Goal: Transaction & Acquisition: Purchase product/service

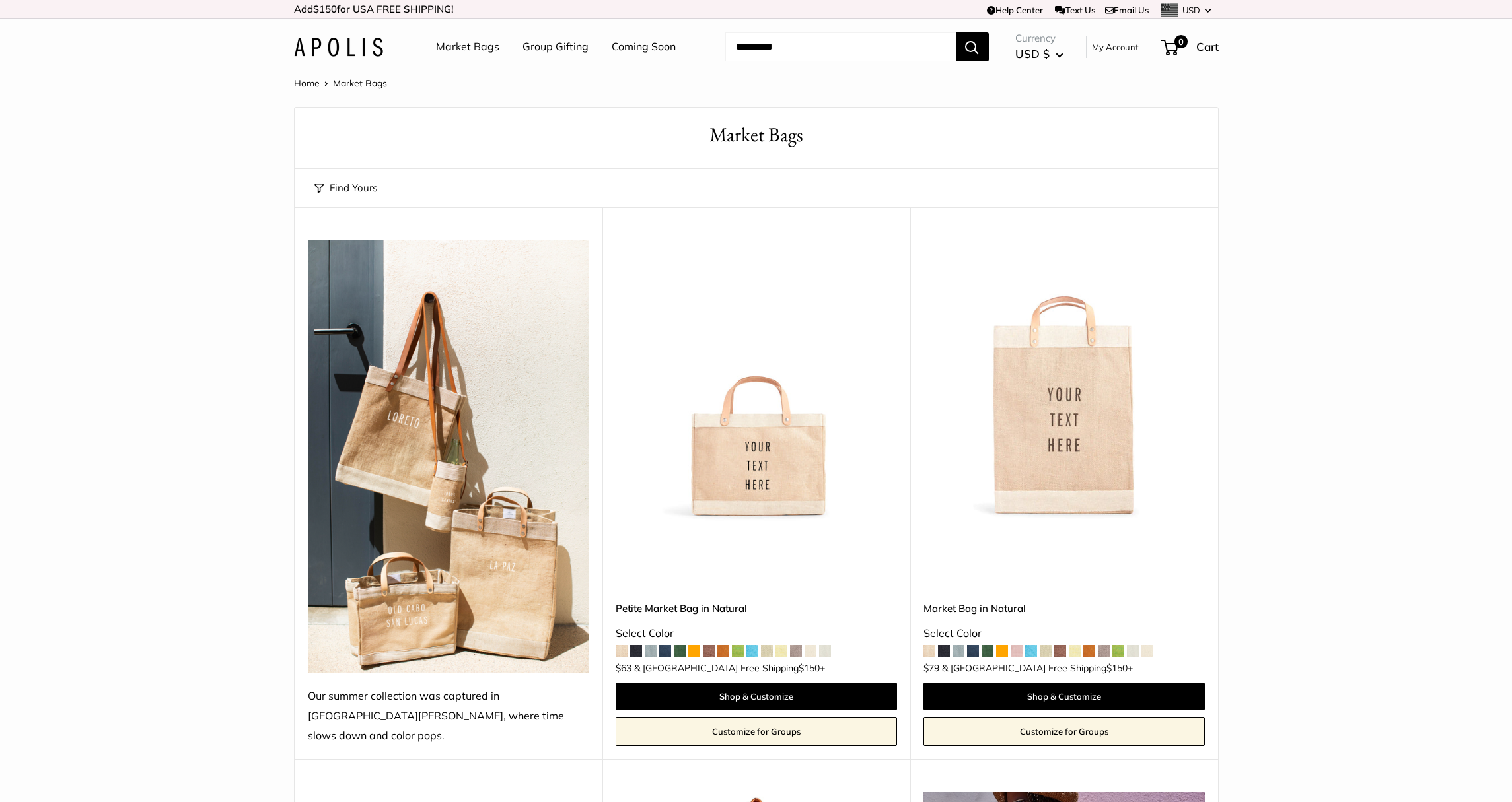
click at [332, 47] on img at bounding box center [338, 48] width 89 height 19
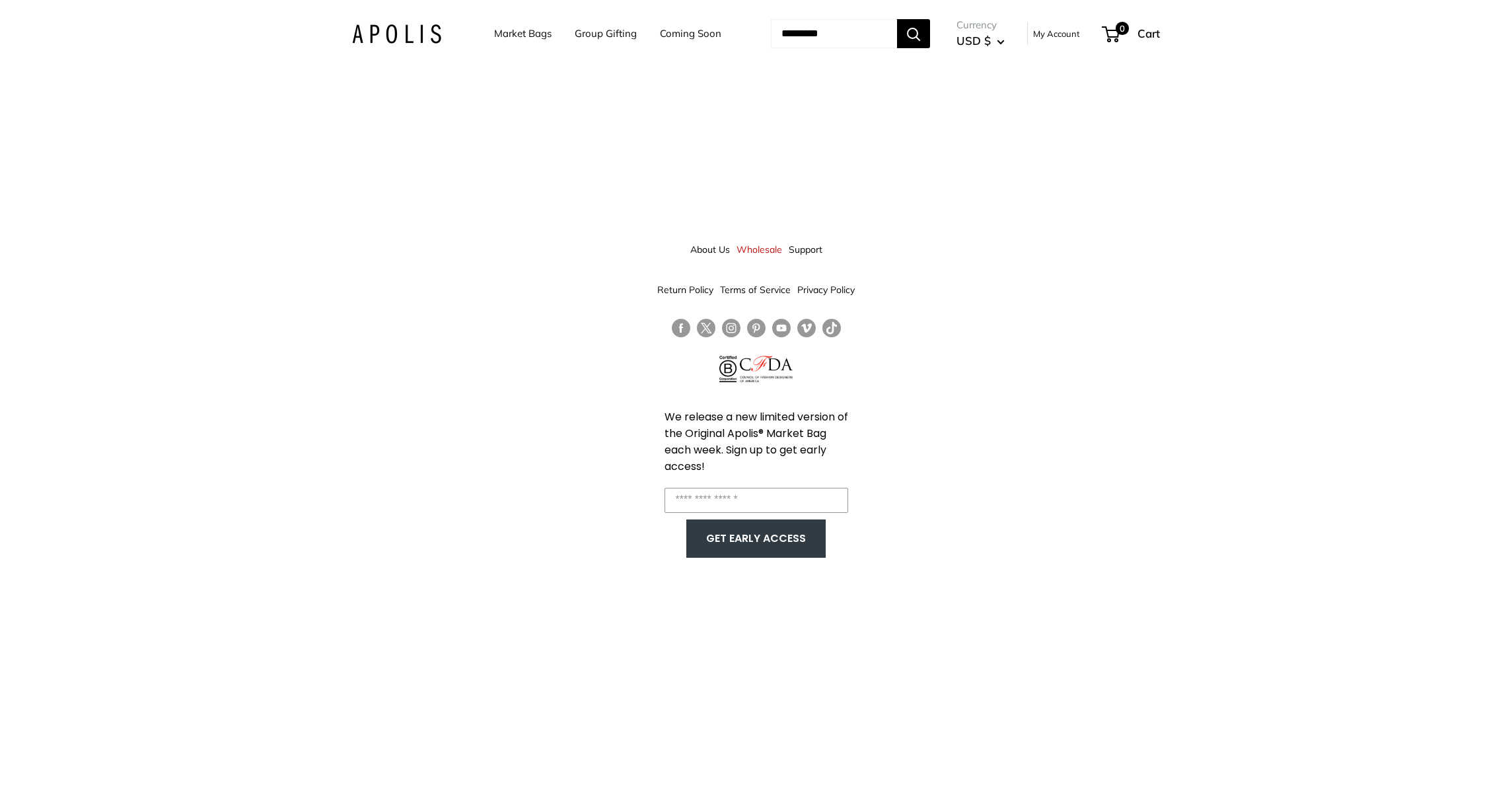
click at [388, 33] on img at bounding box center [397, 34] width 89 height 19
click at [519, 34] on link "Market Bags" at bounding box center [522, 33] width 57 height 18
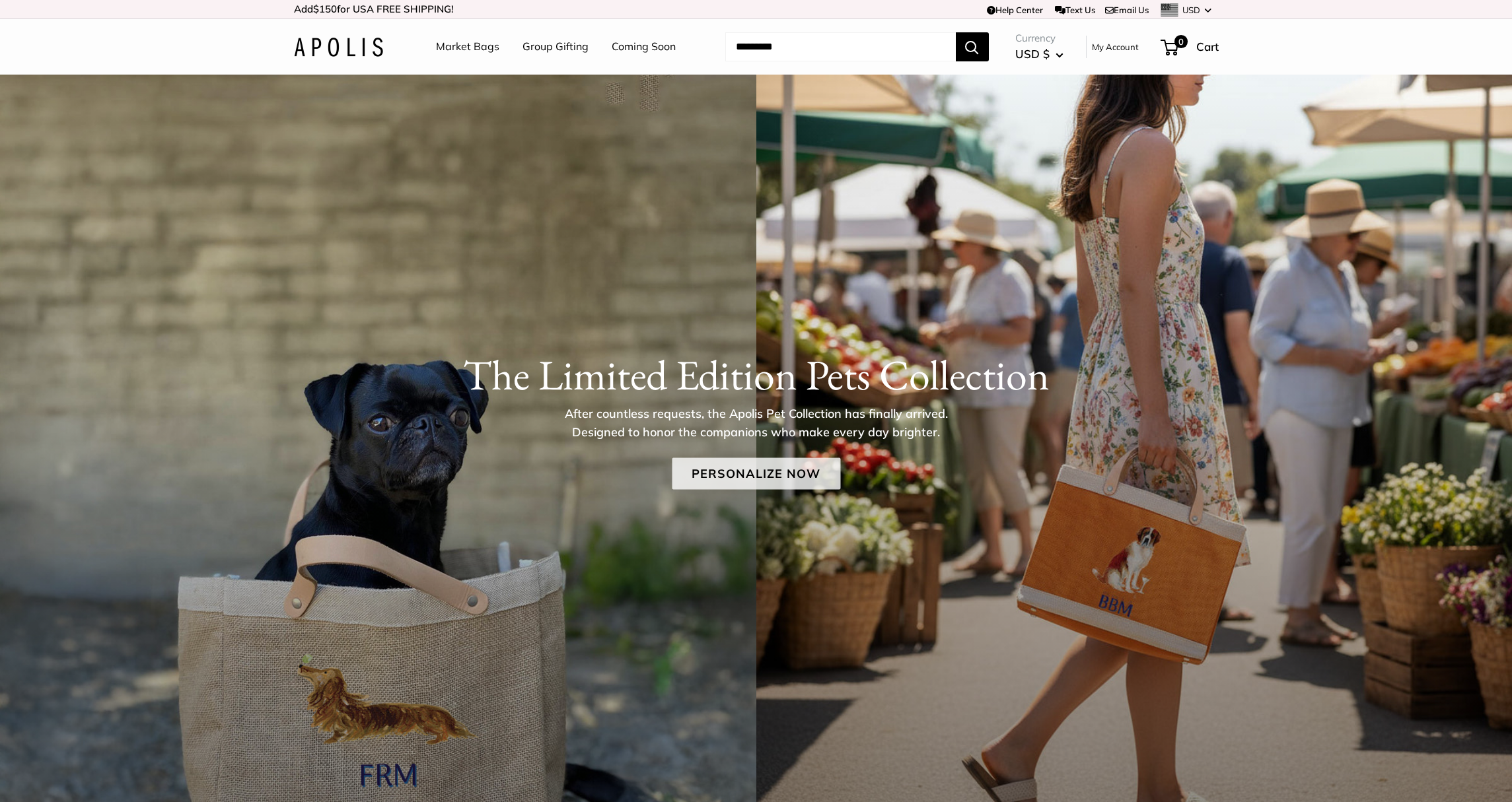
click at [712, 477] on link "Personalize Now" at bounding box center [756, 473] width 168 height 32
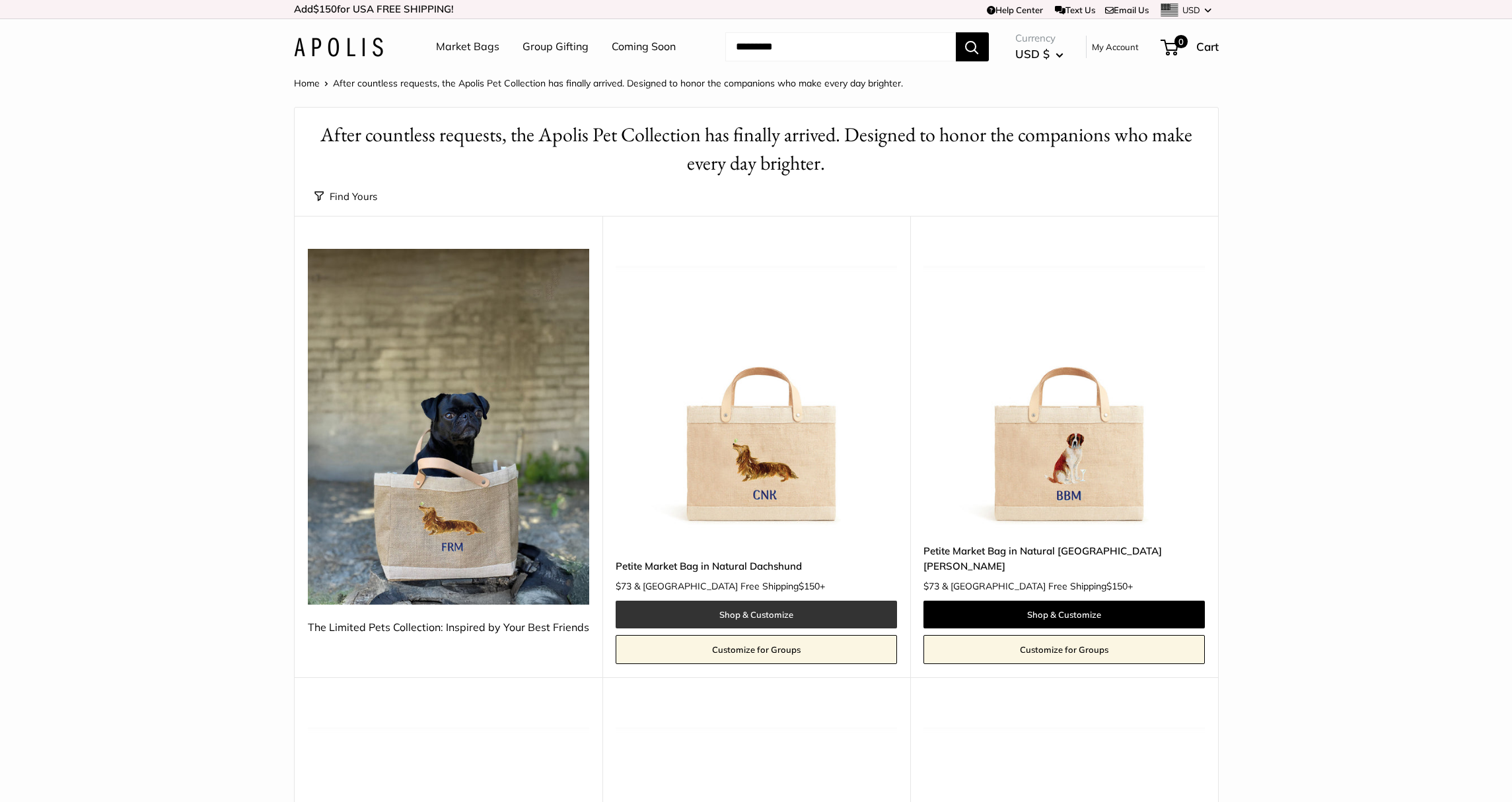
click at [802, 601] on link "Shop & Customize" at bounding box center [756, 614] width 281 height 28
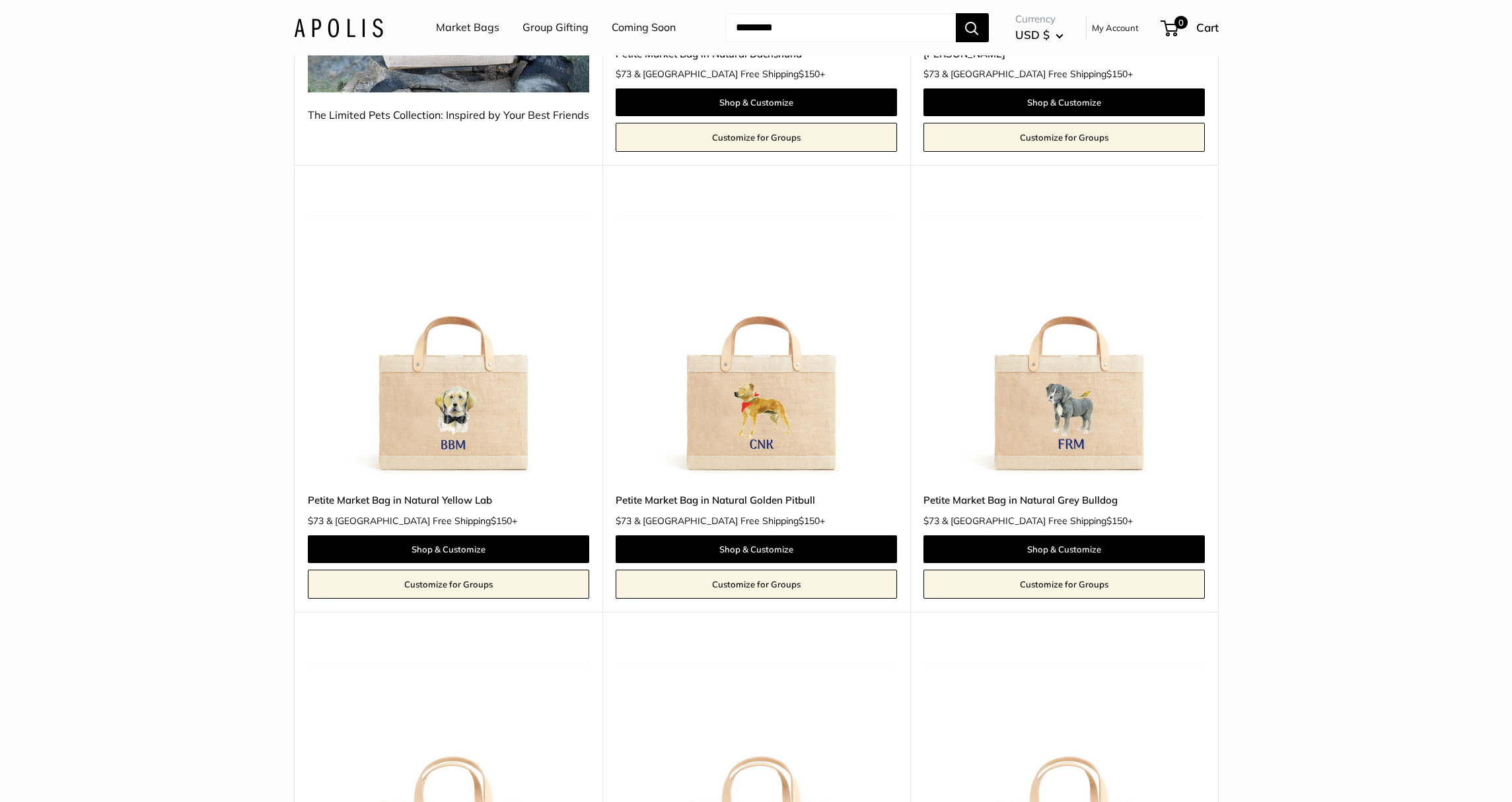
scroll to position [537, 0]
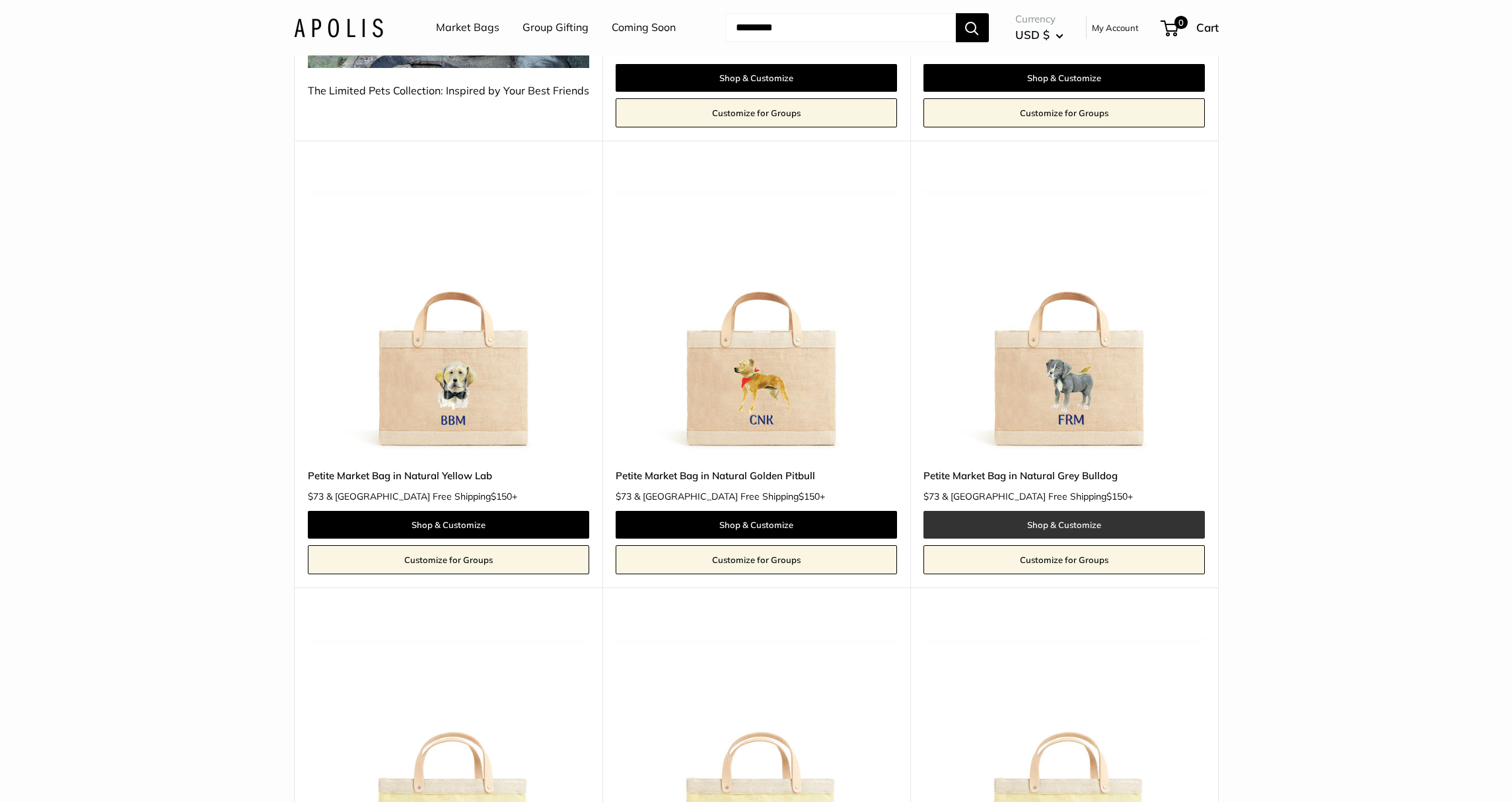
click at [1040, 511] on link "Shop & Customize" at bounding box center [1063, 525] width 281 height 28
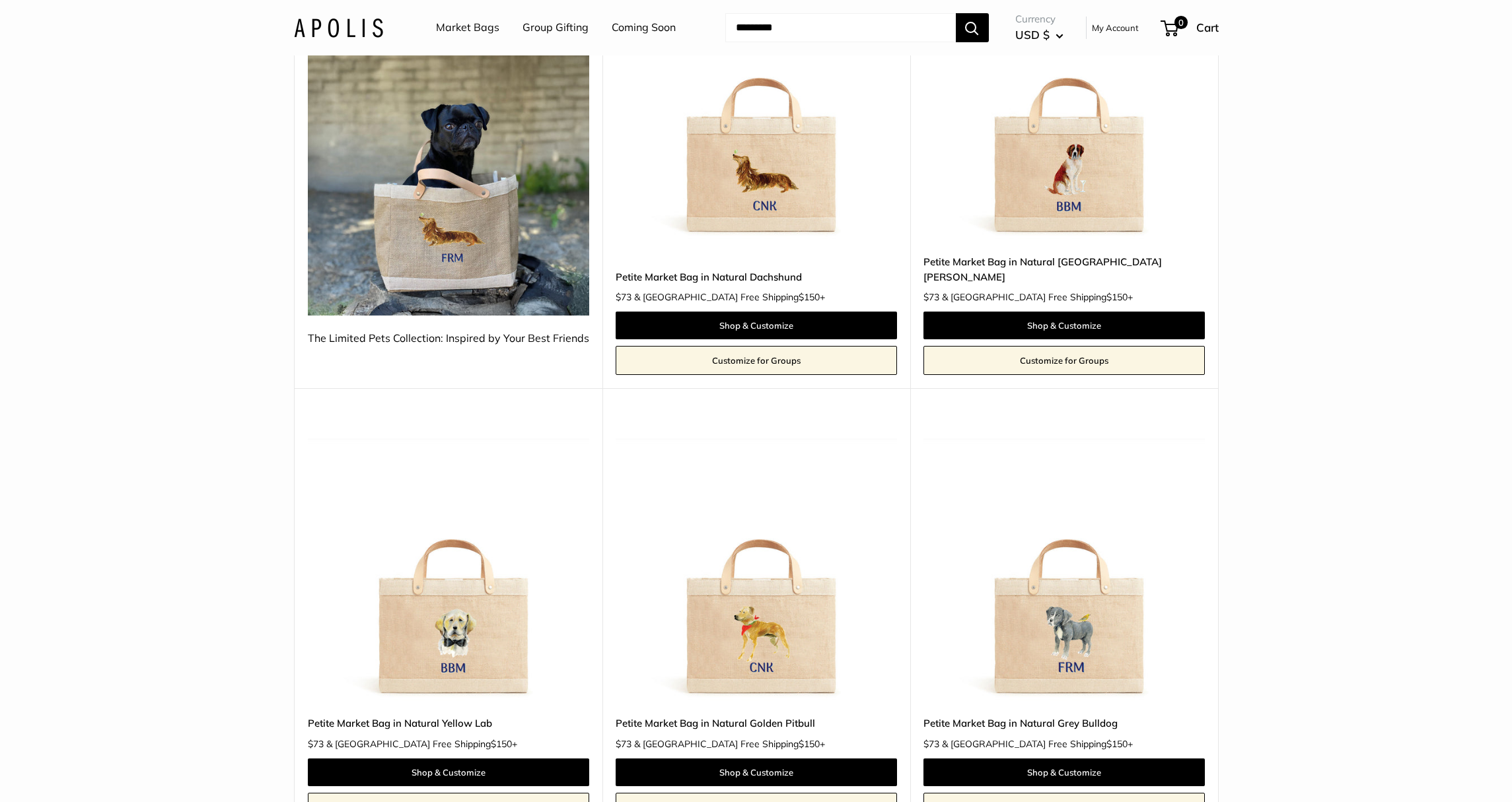
scroll to position [255, 0]
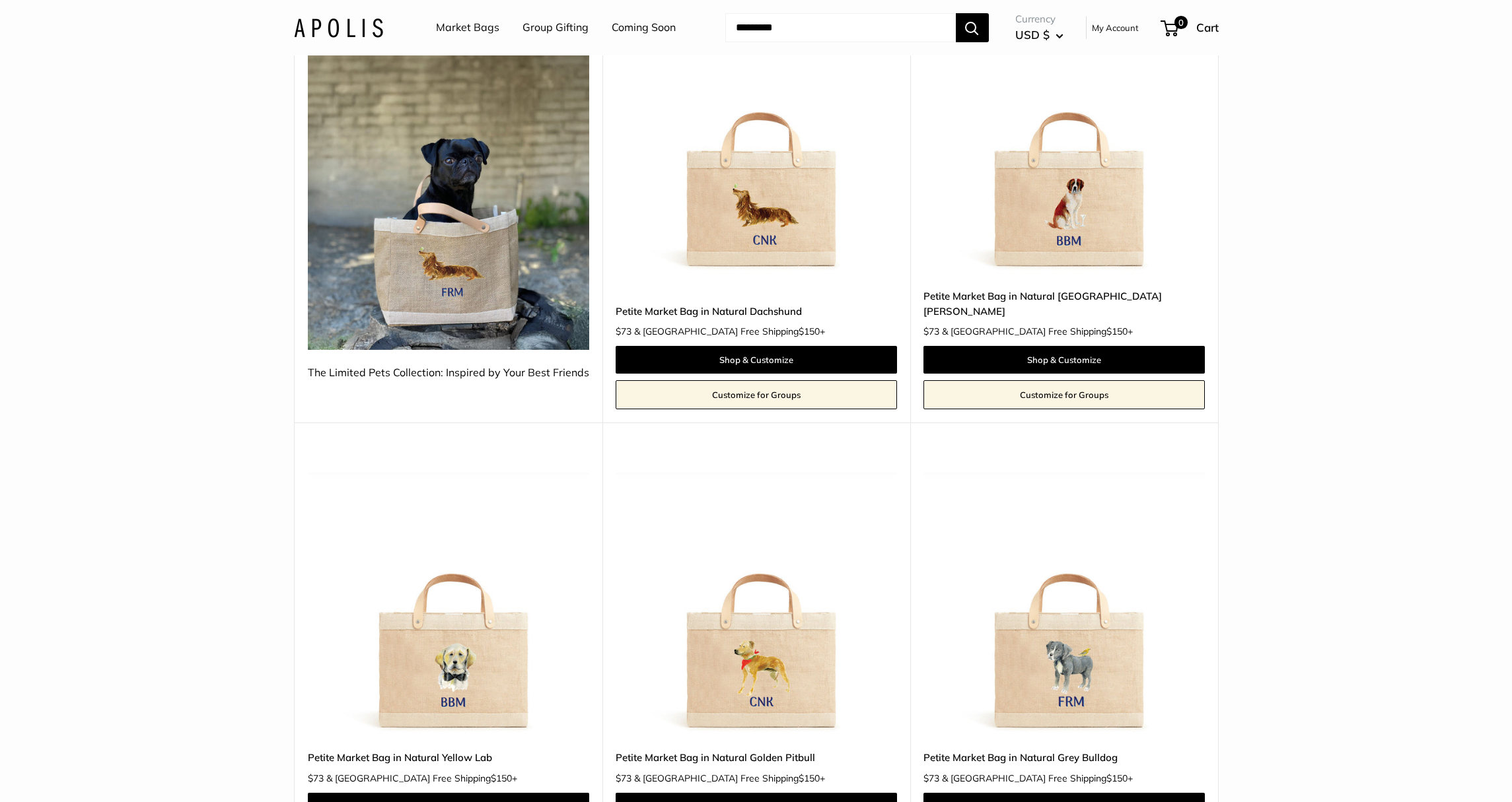
click at [0, 0] on img at bounding box center [0, 0] width 0 height 0
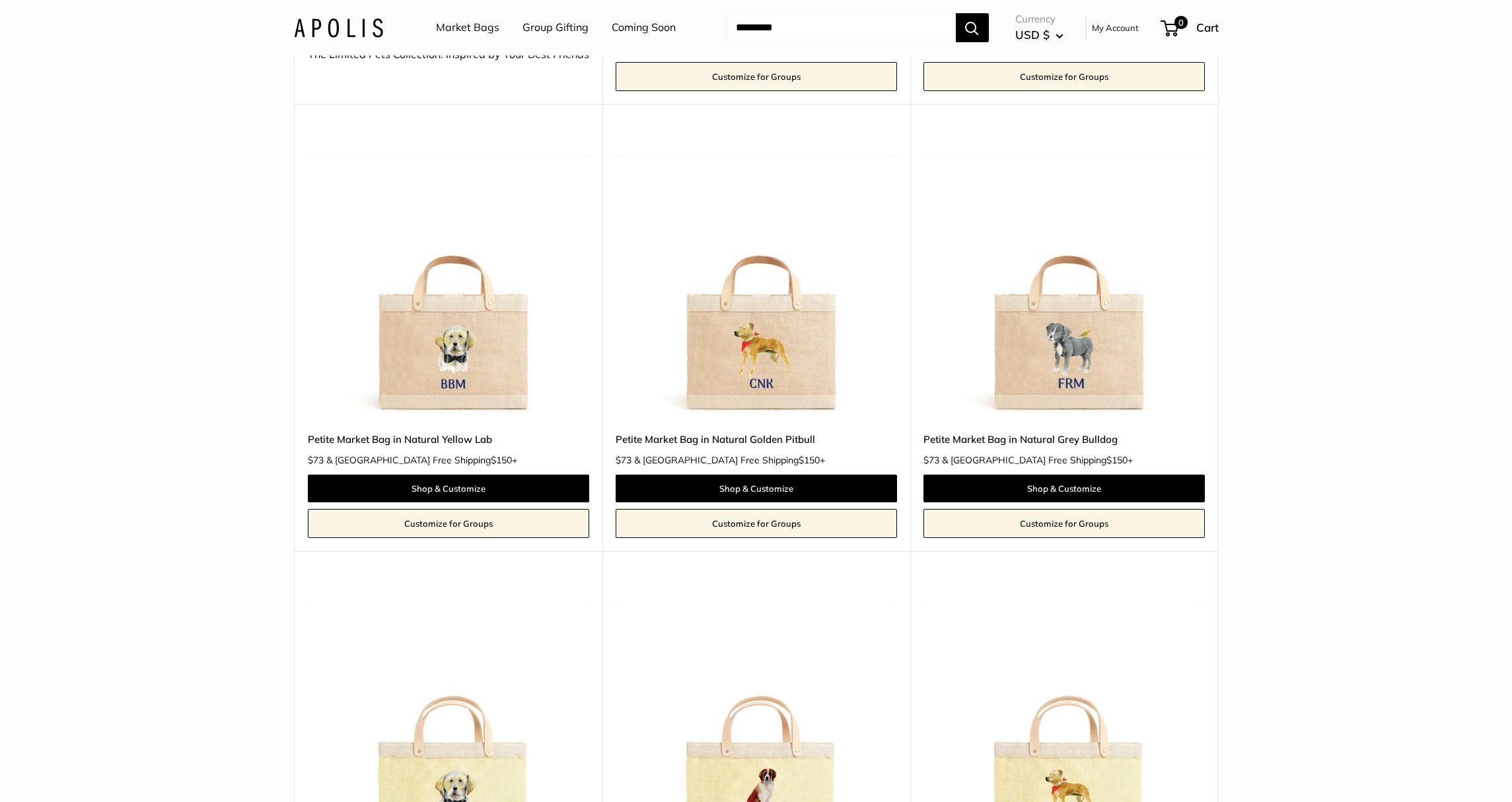
scroll to position [0, 0]
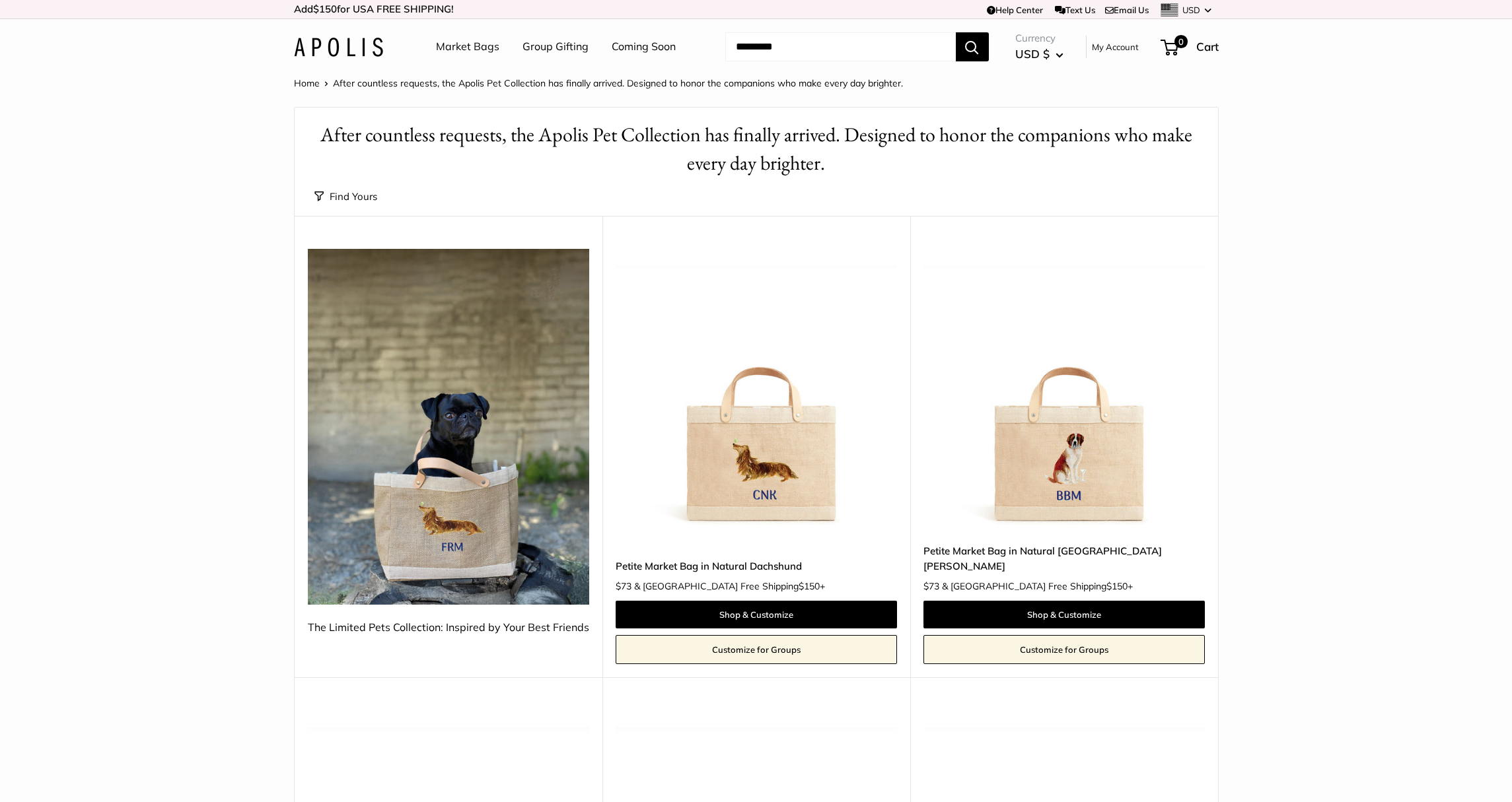
click at [359, 51] on img at bounding box center [338, 48] width 89 height 19
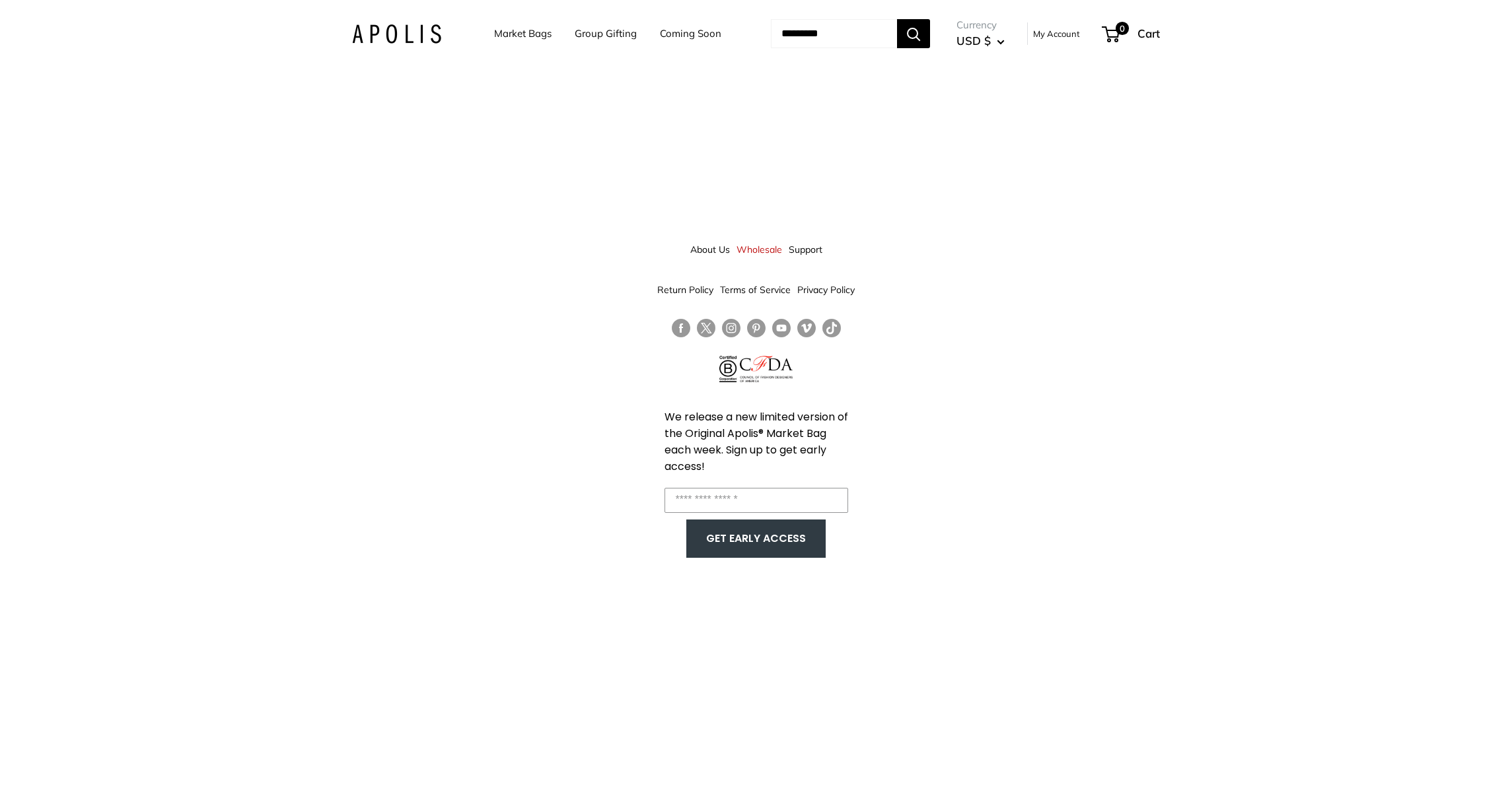
click at [508, 30] on link "Market Bags" at bounding box center [522, 33] width 57 height 18
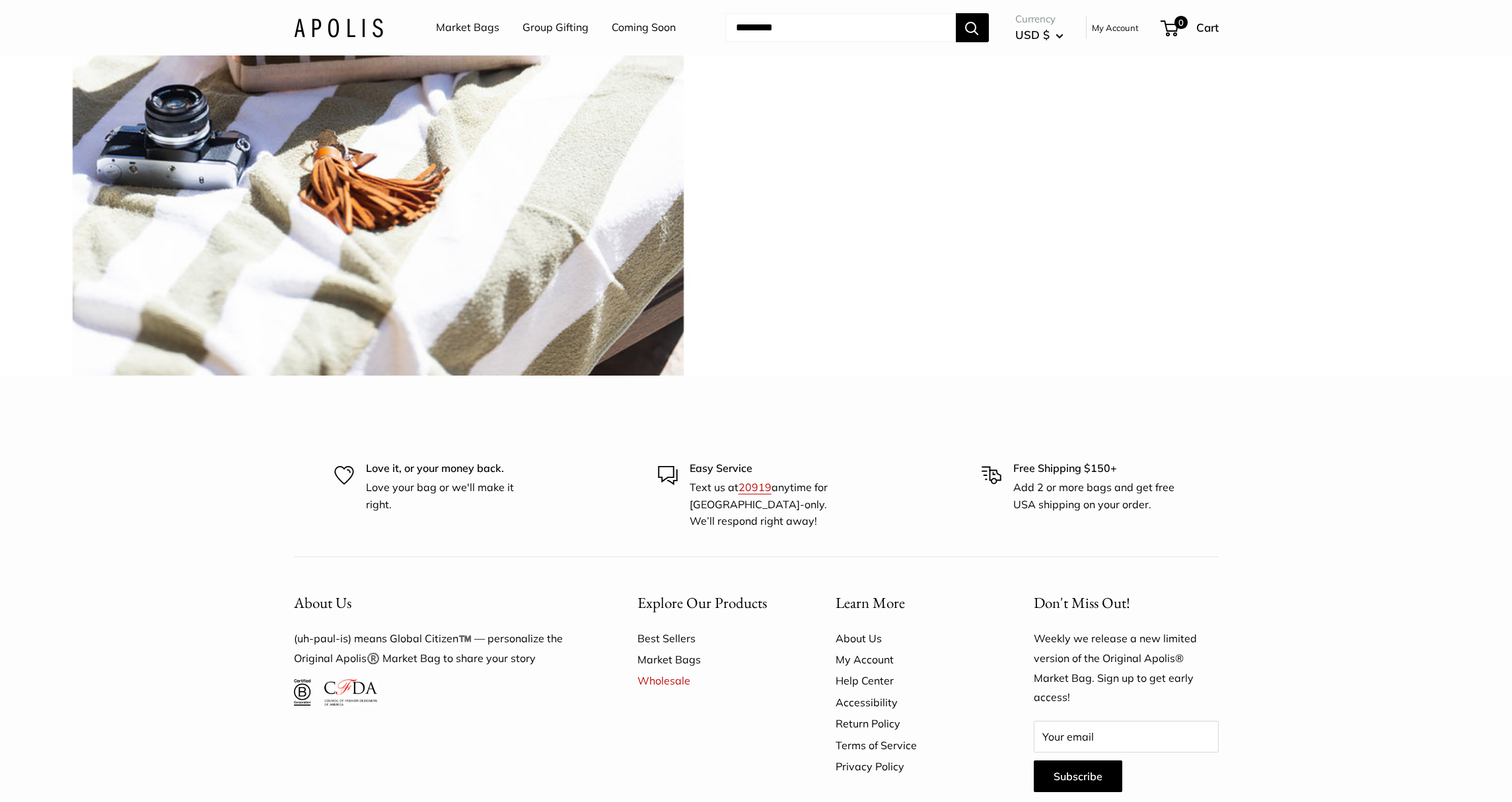
scroll to position [3467, 0]
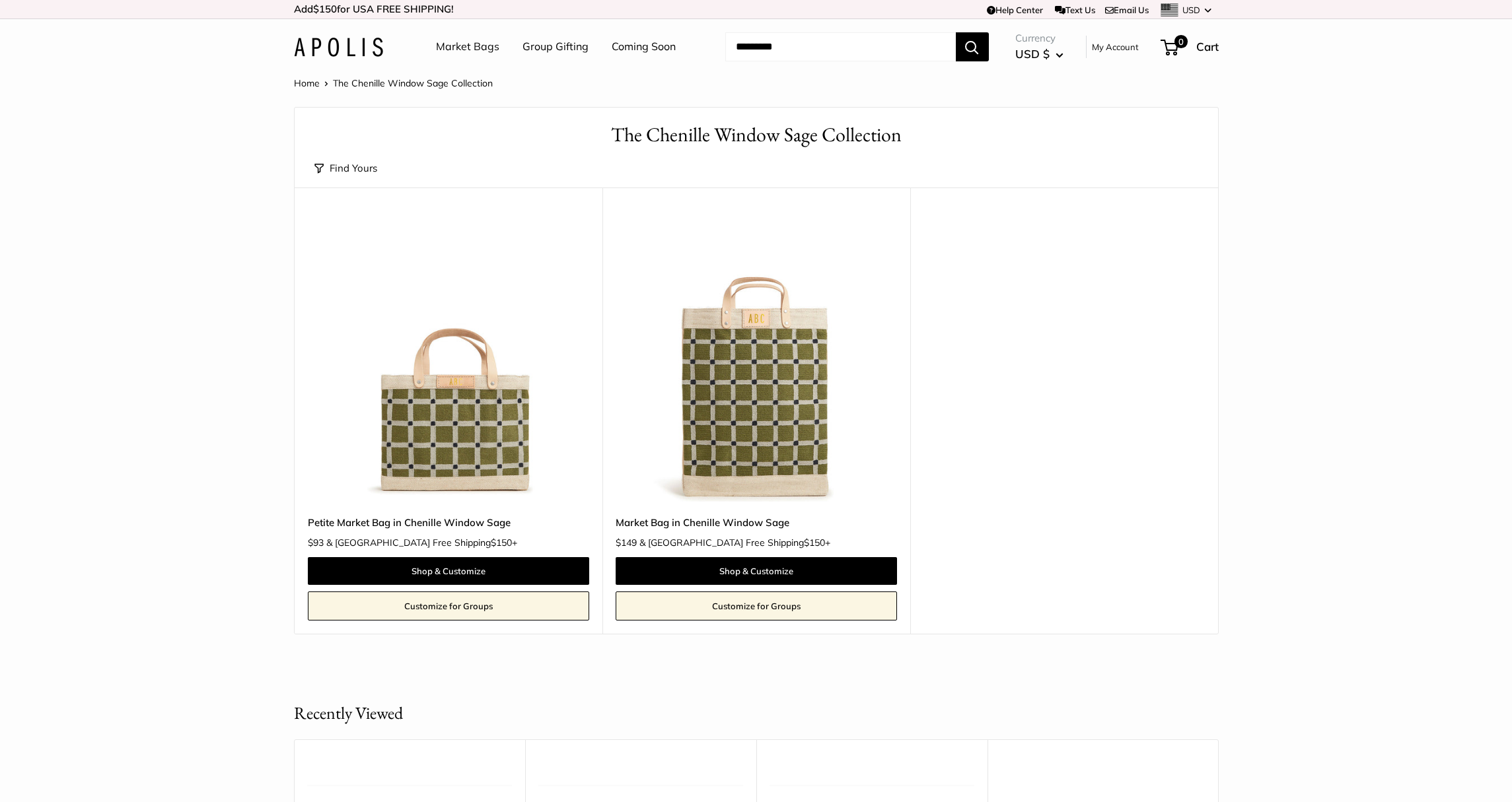
click at [457, 48] on link "Market Bags" at bounding box center [467, 47] width 63 height 19
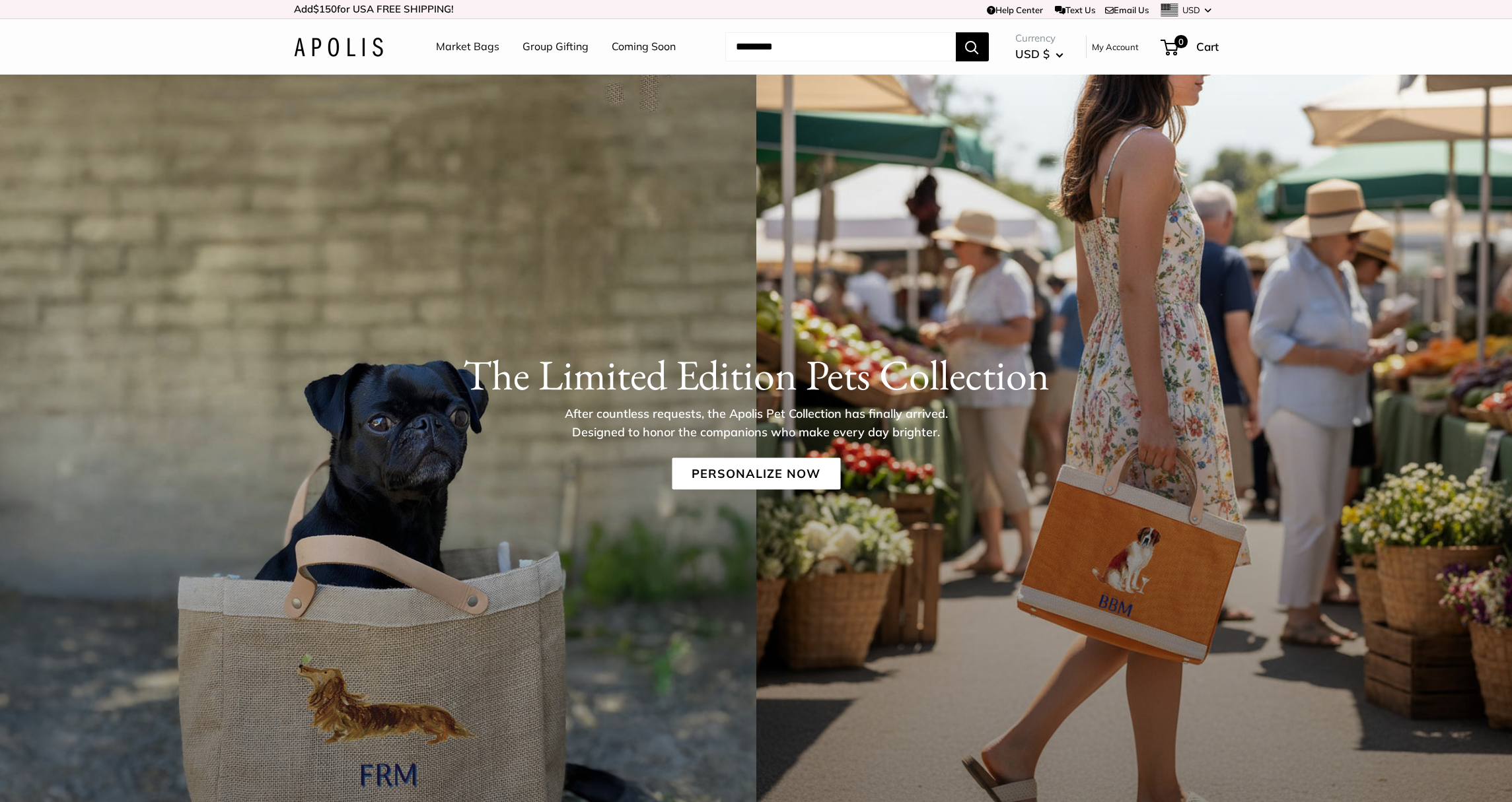
click at [538, 49] on link "Group Gifting" at bounding box center [555, 47] width 66 height 19
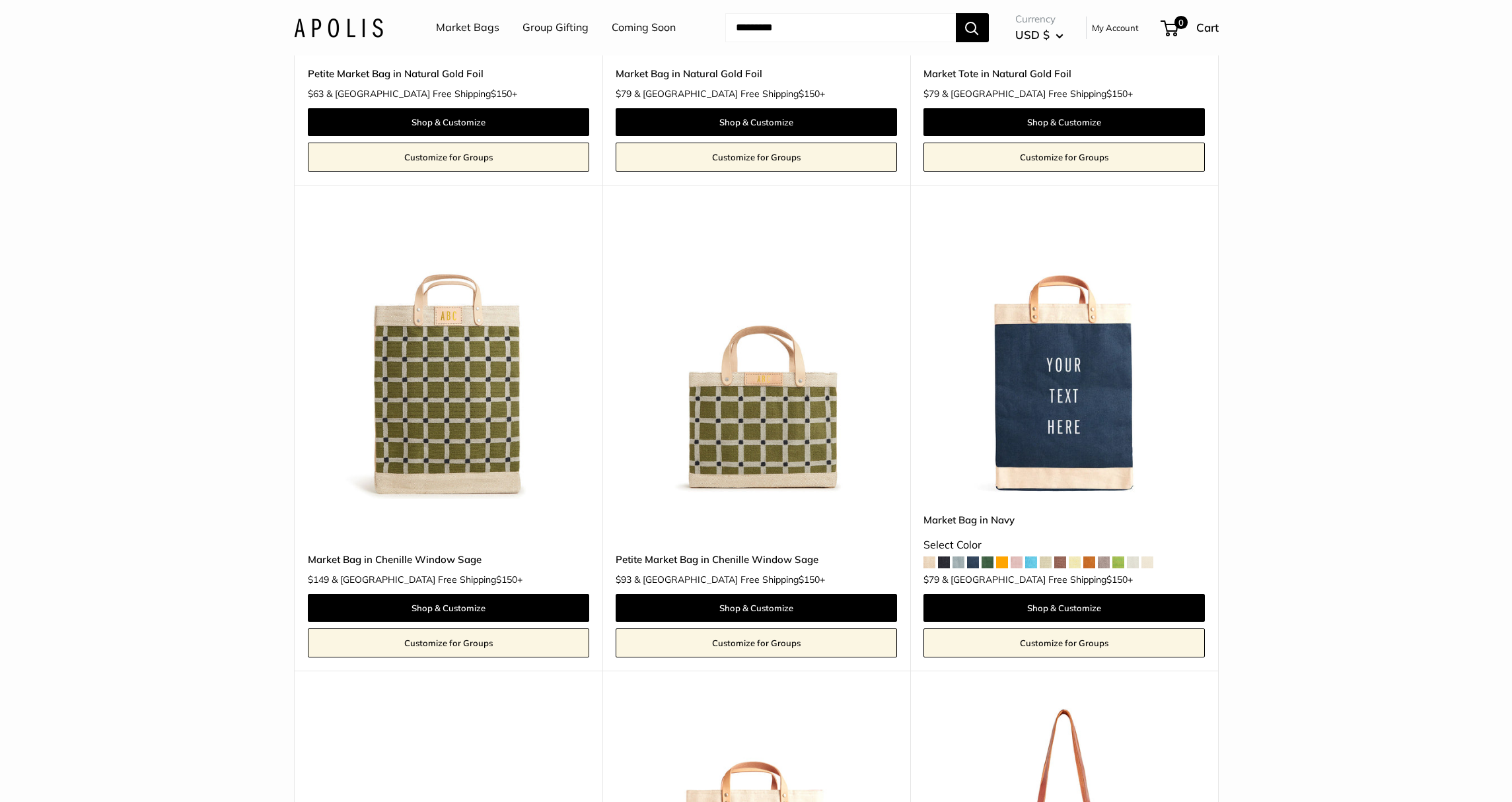
scroll to position [2448, 0]
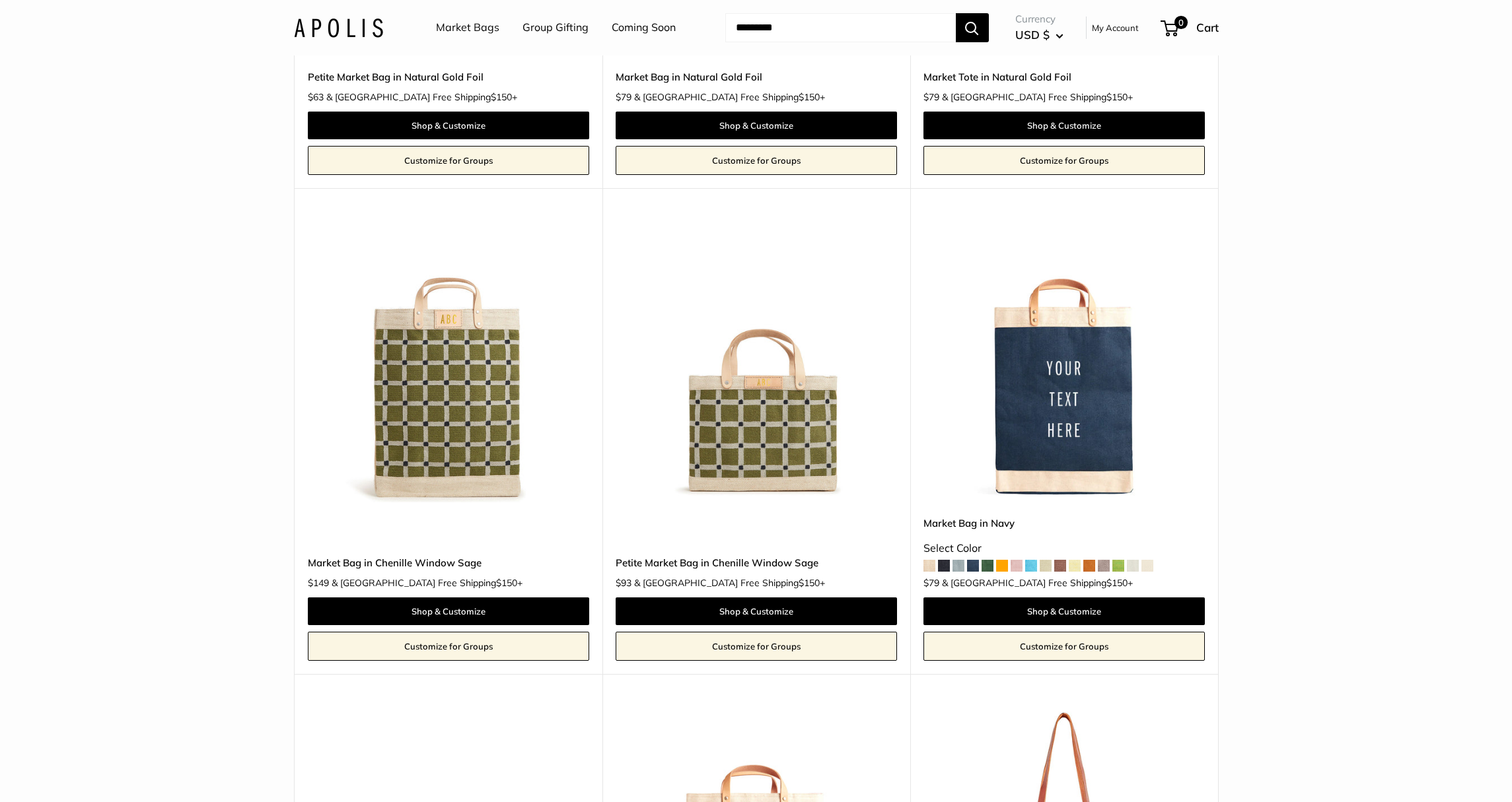
click at [956, 567] on span at bounding box center [958, 566] width 12 height 12
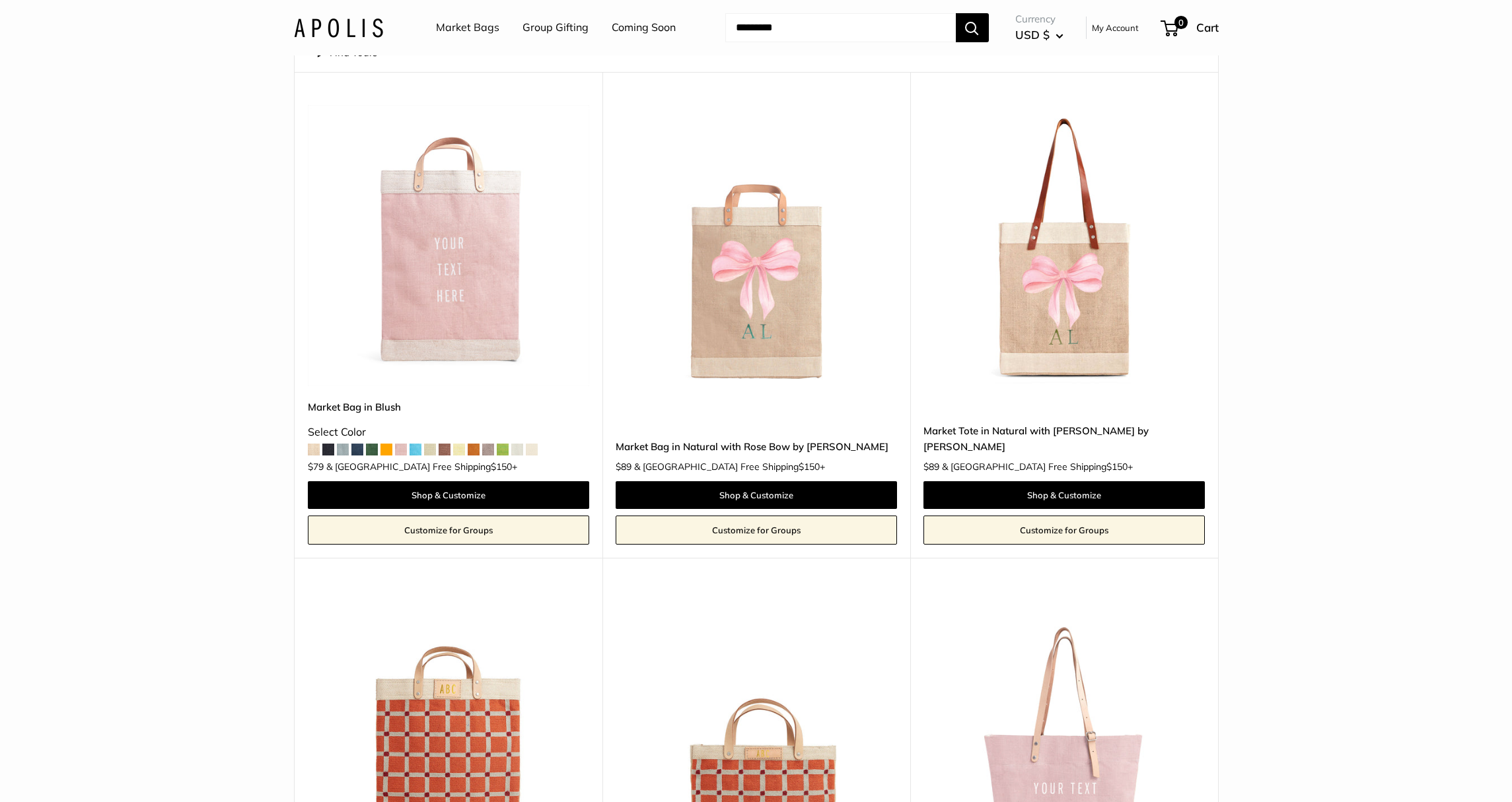
scroll to position [0, 0]
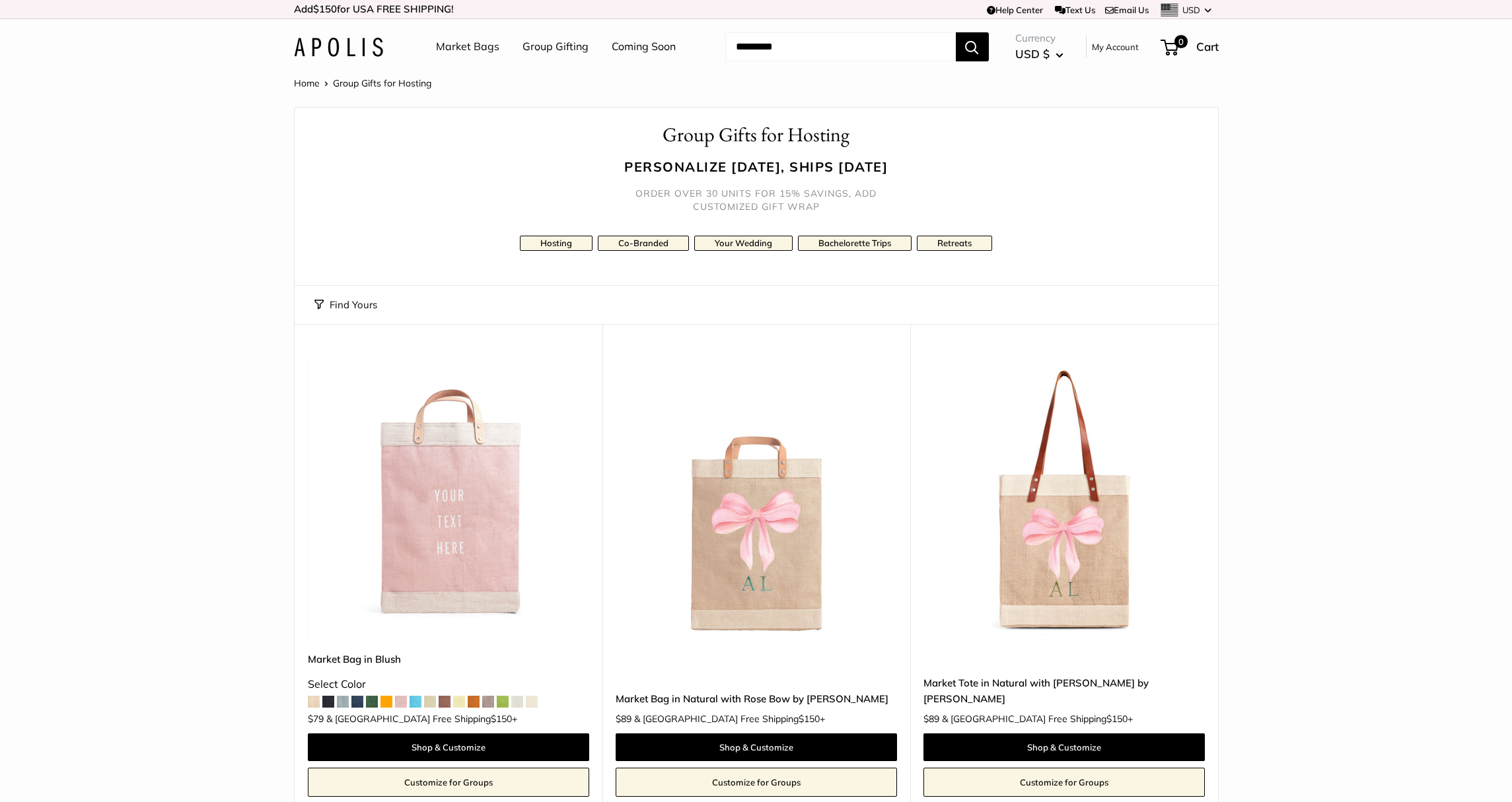
click at [553, 48] on link "Group Gifting" at bounding box center [555, 47] width 66 height 19
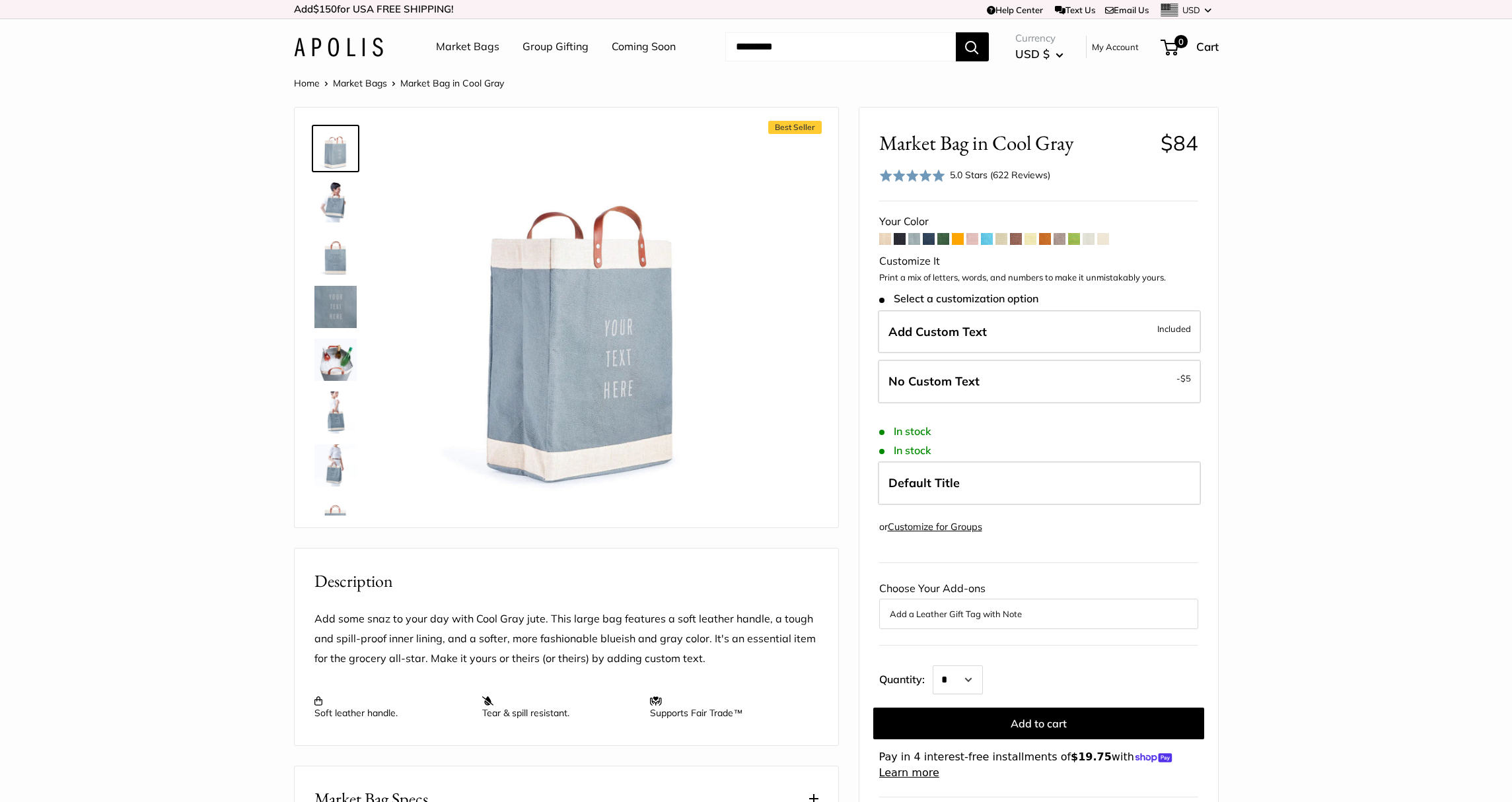
click at [880, 240] on span at bounding box center [885, 239] width 12 height 12
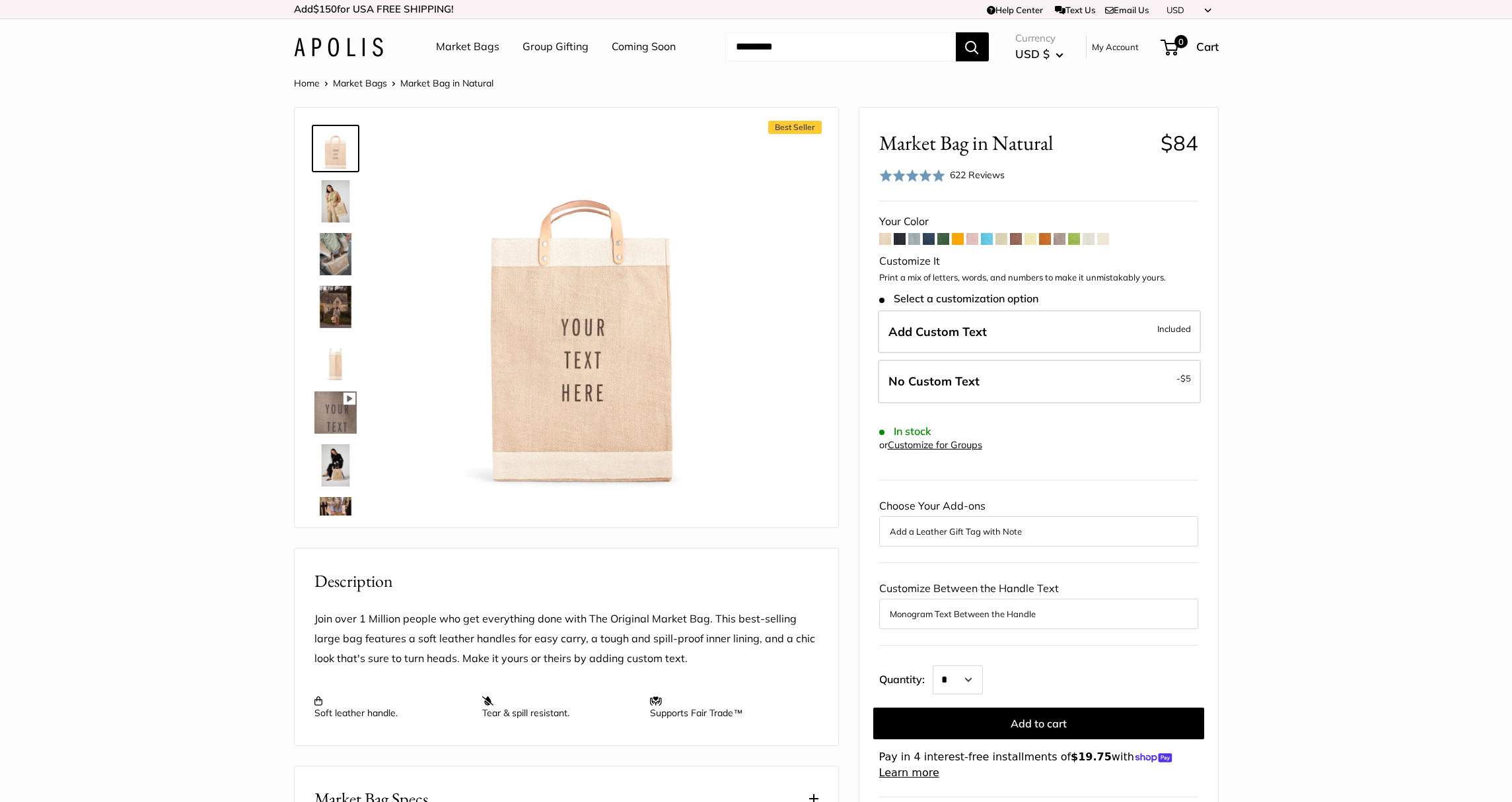
click at [898, 240] on span at bounding box center [899, 239] width 12 height 12
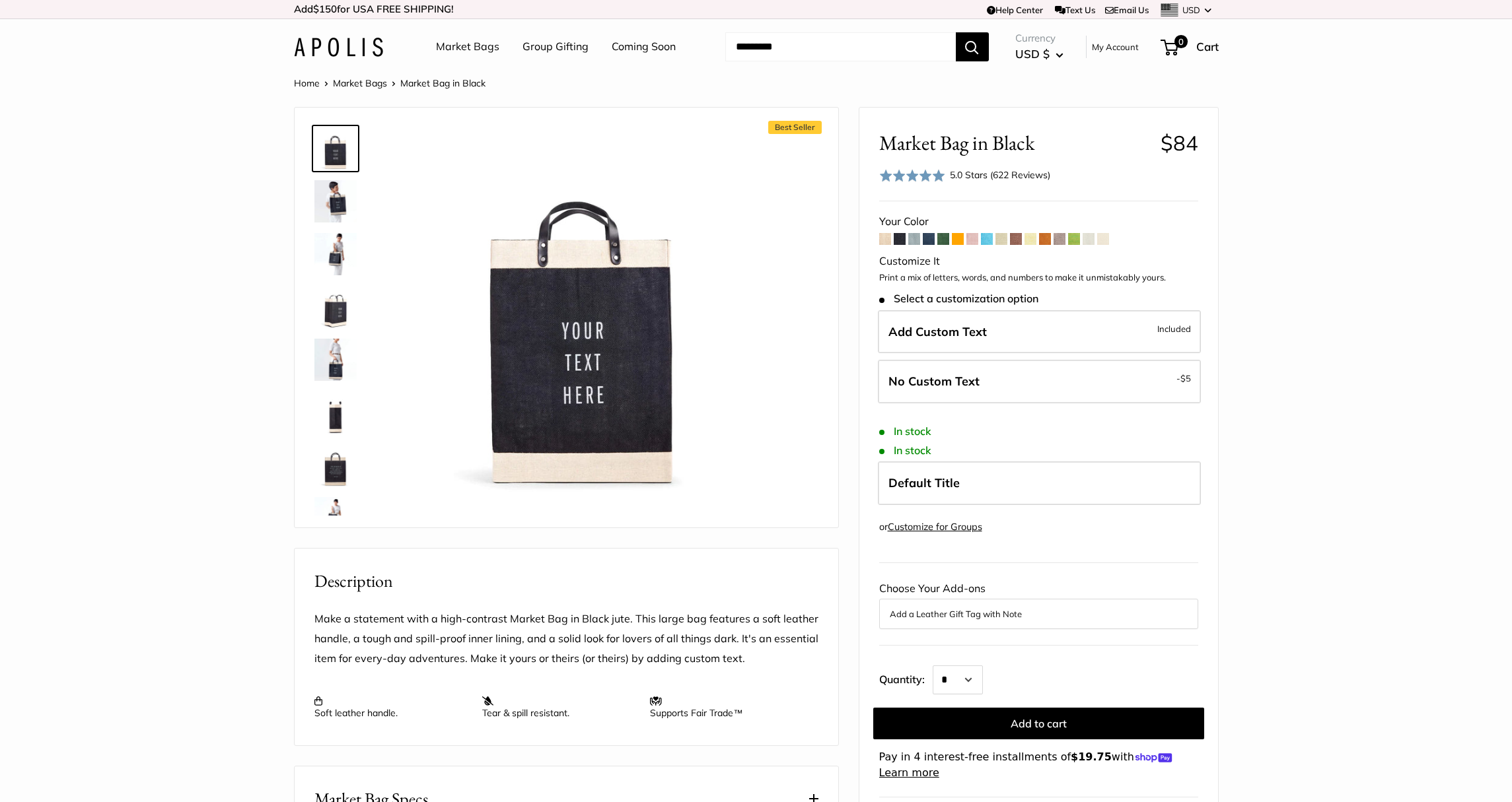
click at [338, 194] on img at bounding box center [334, 200] width 42 height 42
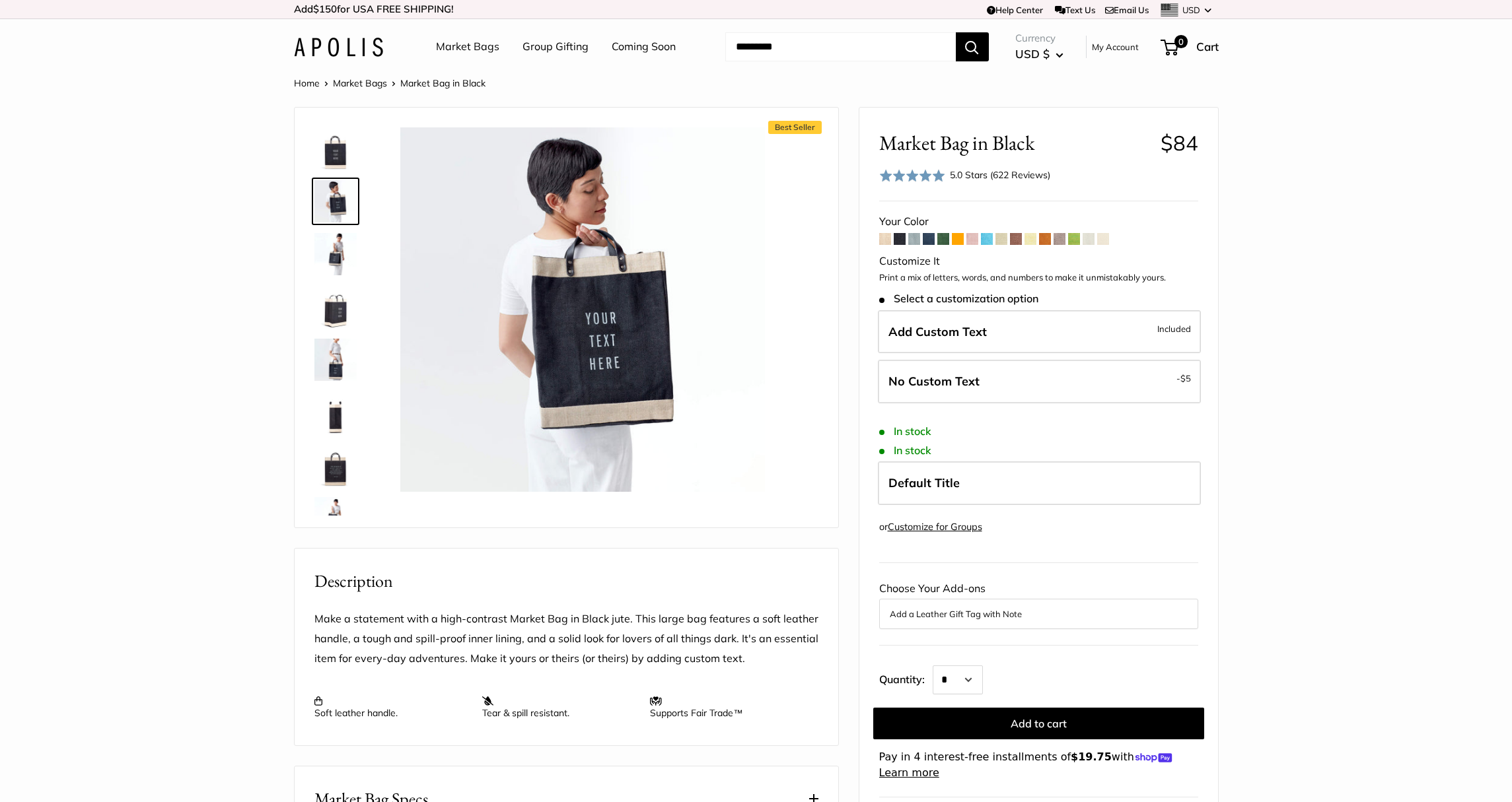
click at [338, 144] on img at bounding box center [334, 148] width 42 height 42
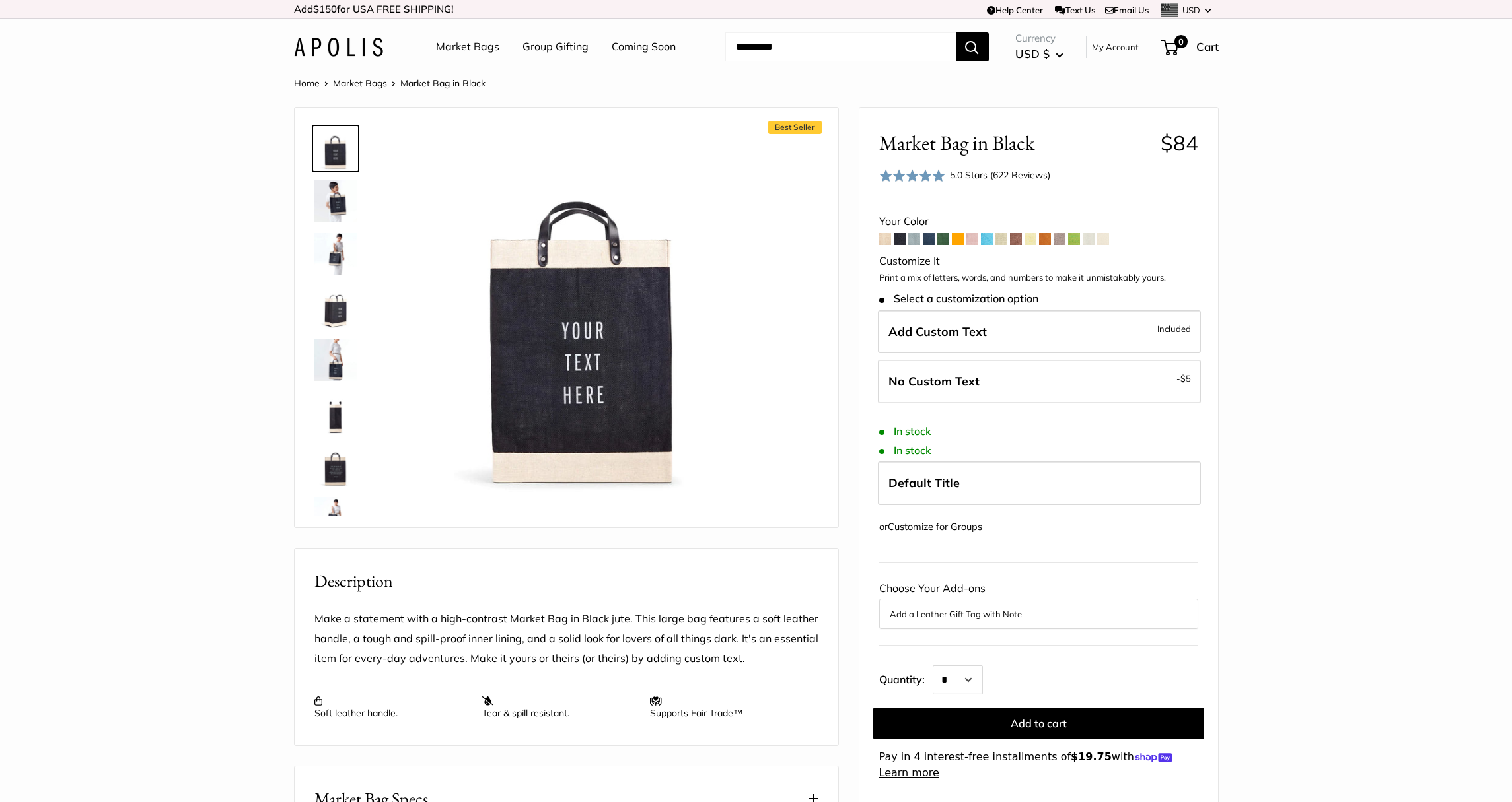
scroll to position [1, 0]
click at [1038, 330] on label "Add Custom Text Included" at bounding box center [1039, 331] width 323 height 44
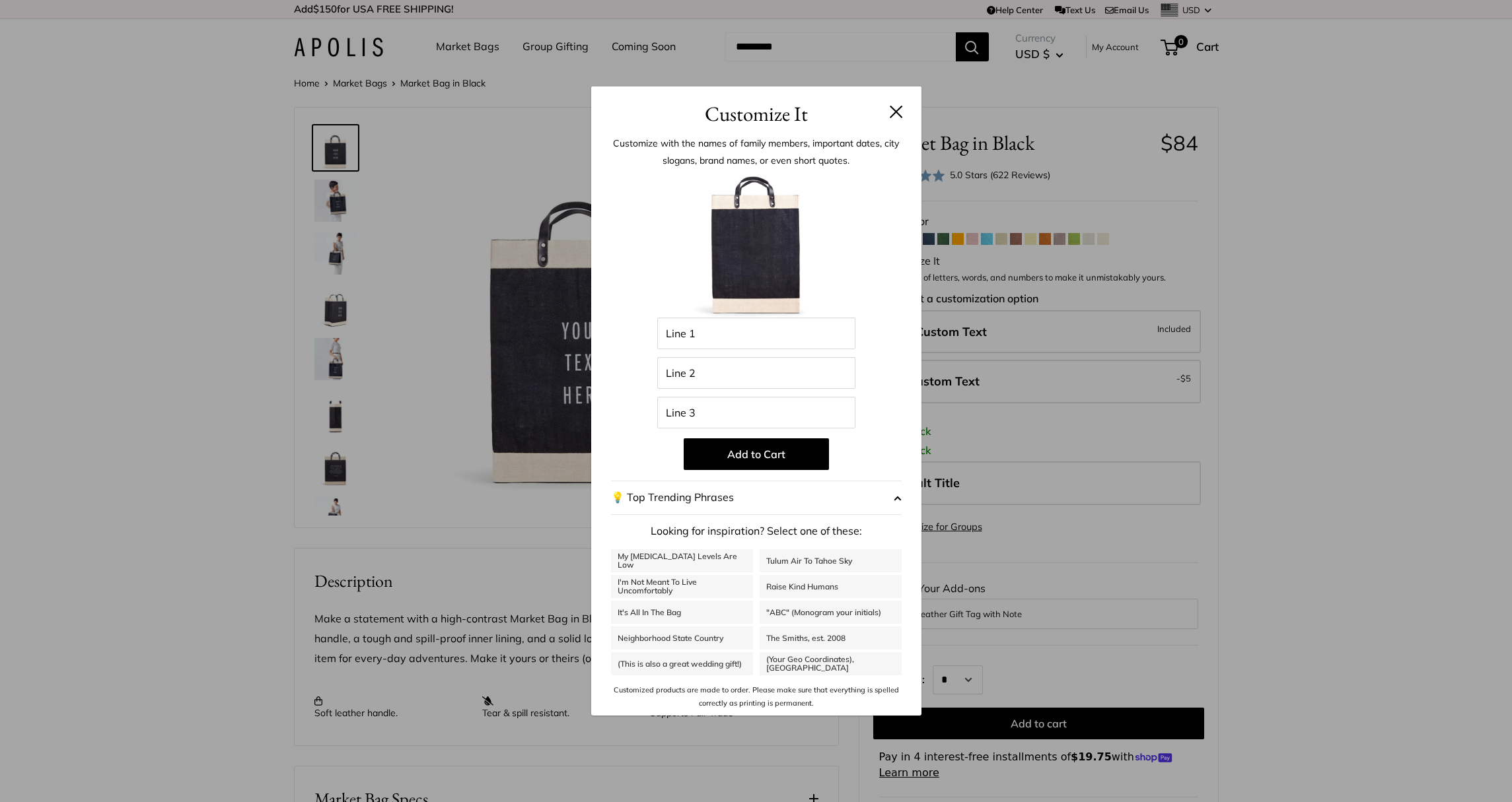
click at [897, 109] on button at bounding box center [897, 112] width 14 height 14
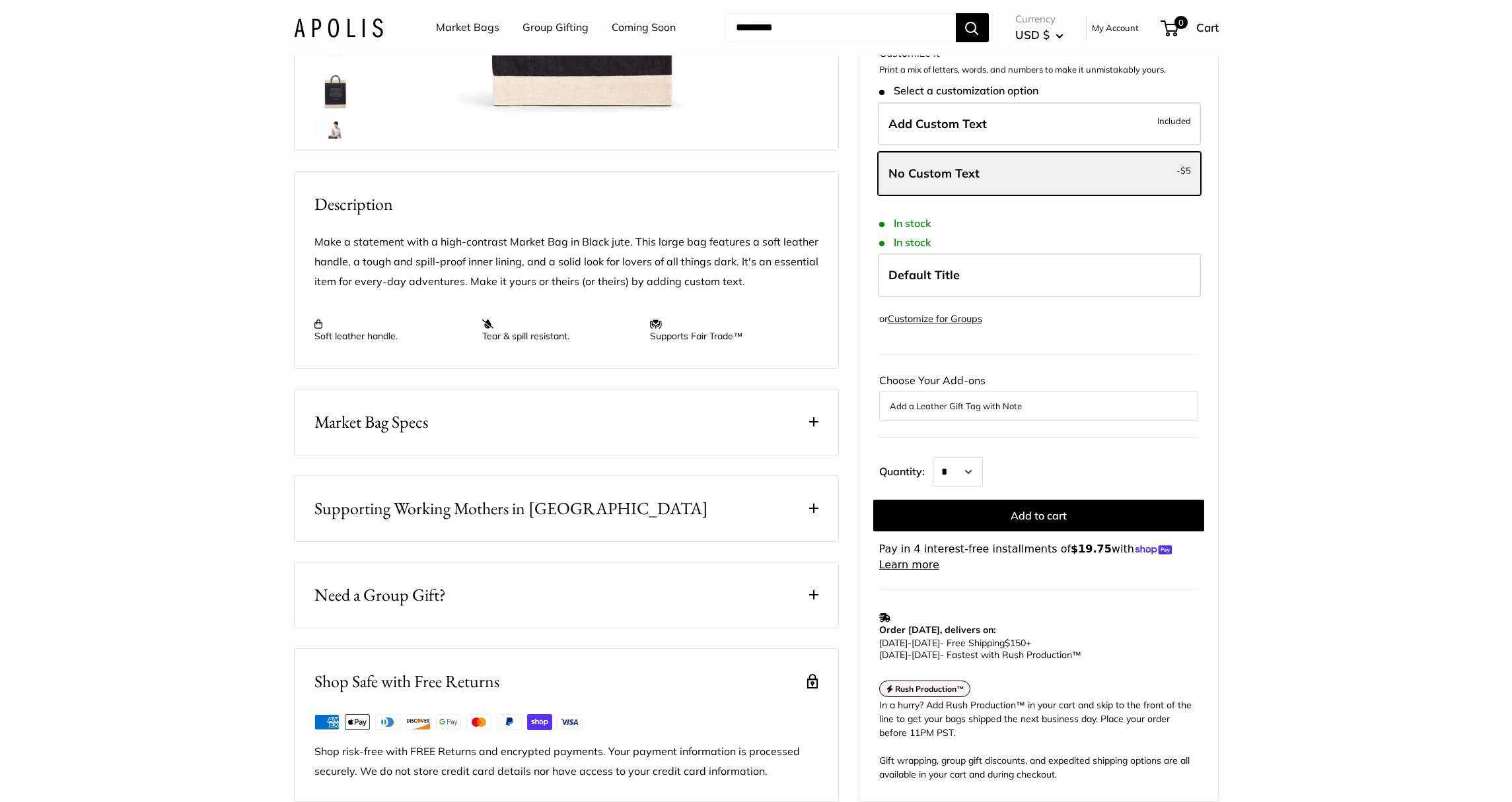
scroll to position [401, 0]
